Goal: Navigation & Orientation: Find specific page/section

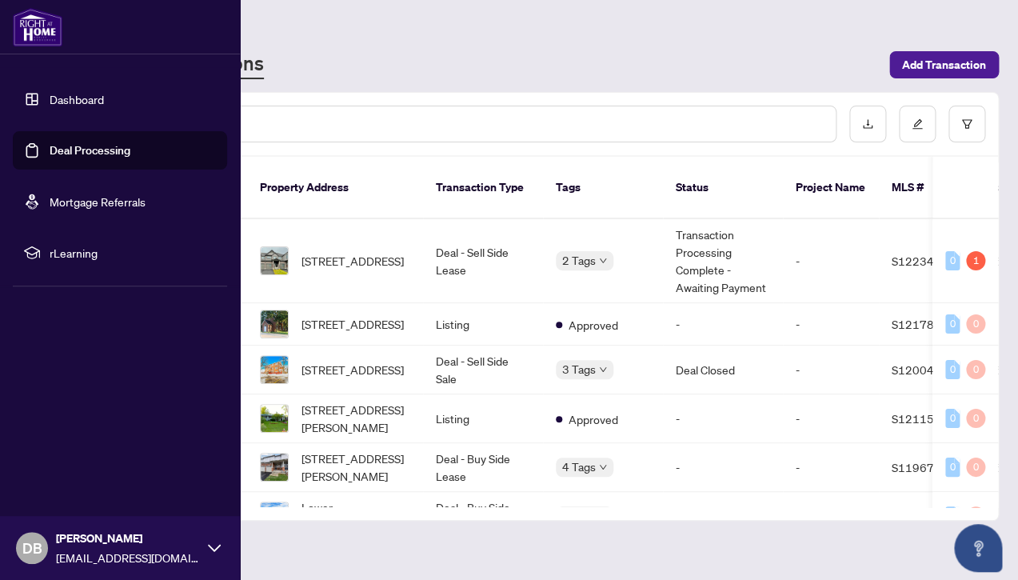
click at [50, 95] on link "Dashboard" at bounding box center [77, 99] width 54 height 14
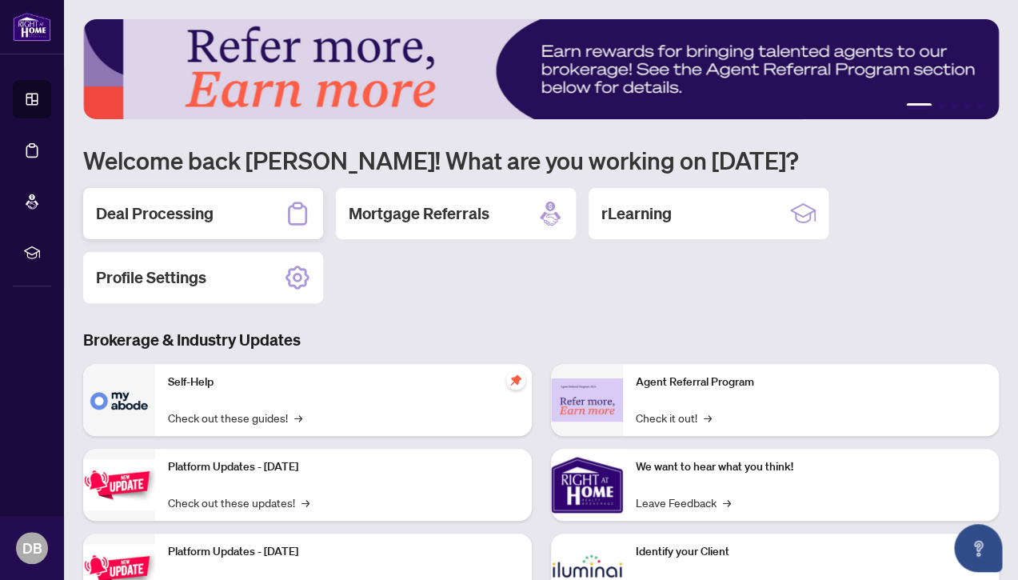
click at [241, 210] on div "Deal Processing" at bounding box center [203, 213] width 240 height 51
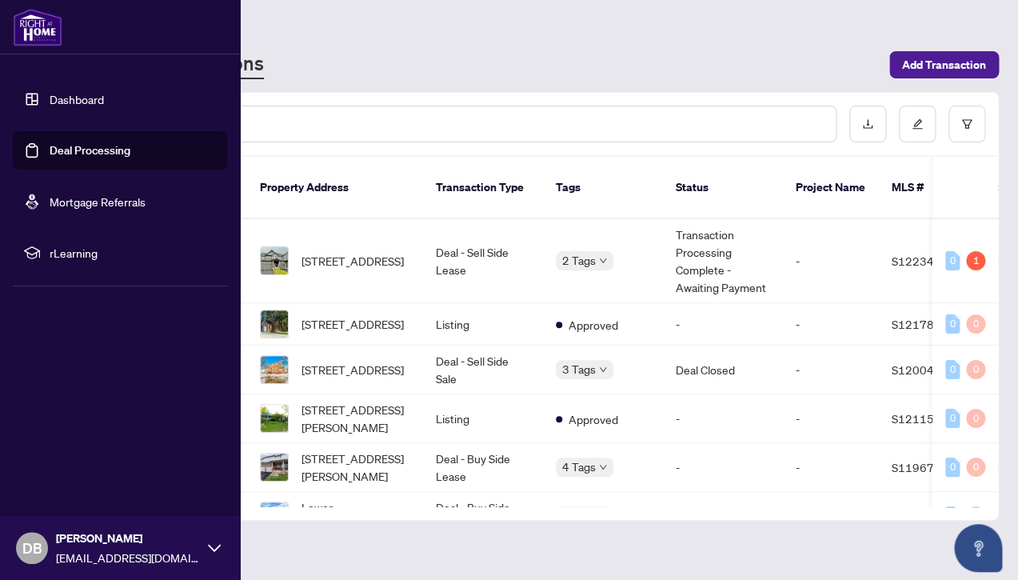
click at [75, 101] on link "Dashboard" at bounding box center [77, 99] width 54 height 14
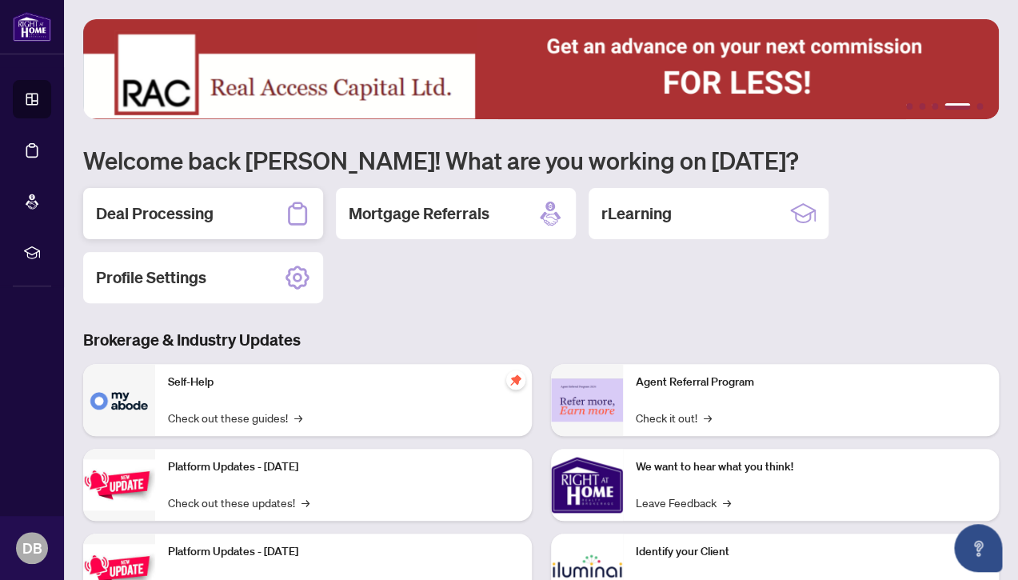
click at [129, 214] on h2 "Deal Processing" at bounding box center [155, 213] width 118 height 22
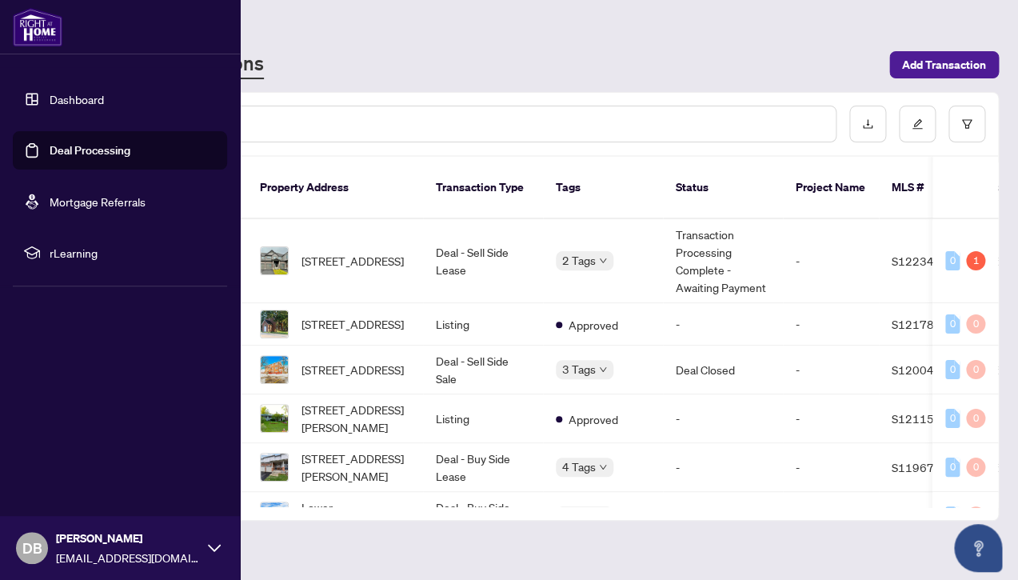
click at [72, 98] on link "Dashboard" at bounding box center [77, 99] width 54 height 14
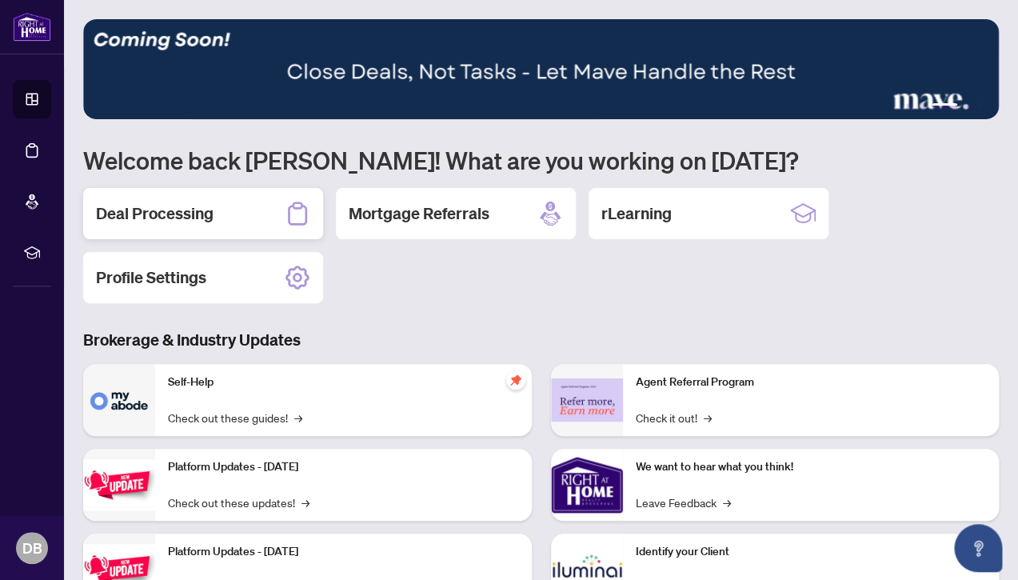
click at [123, 214] on h2 "Deal Processing" at bounding box center [155, 213] width 118 height 22
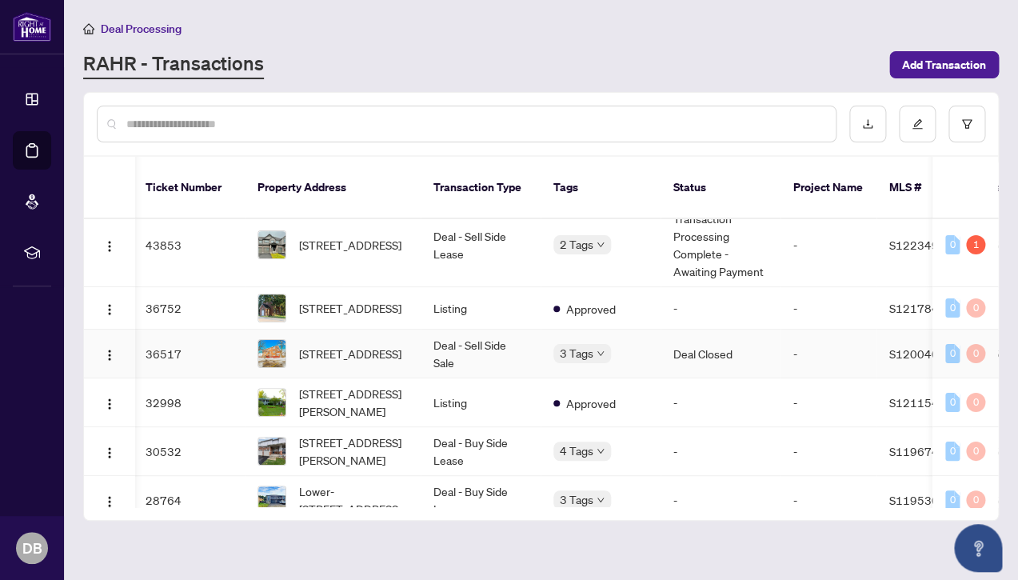
scroll to position [0, 2]
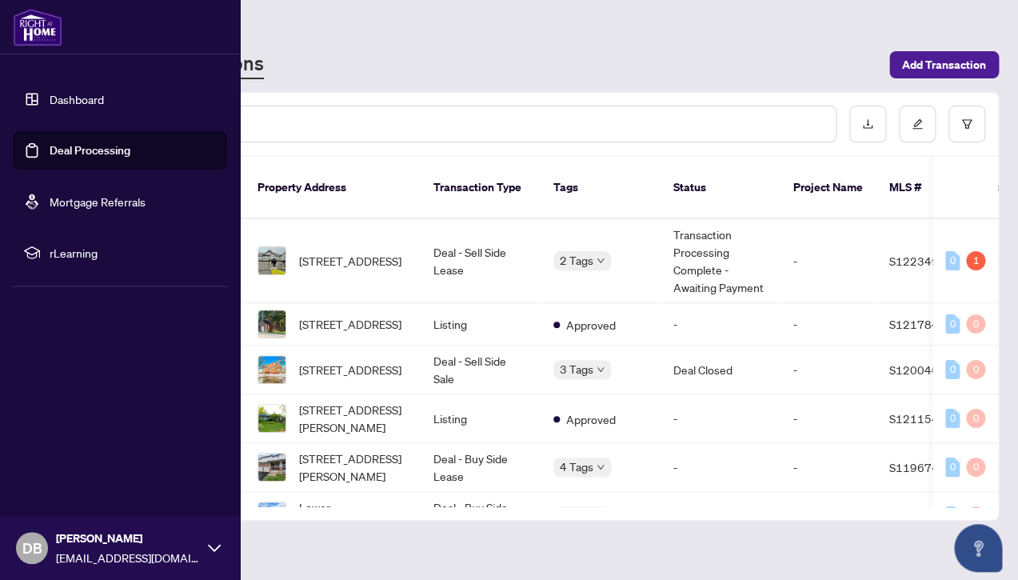
click at [70, 95] on link "Dashboard" at bounding box center [77, 99] width 54 height 14
